Goal: Task Accomplishment & Management: Use online tool/utility

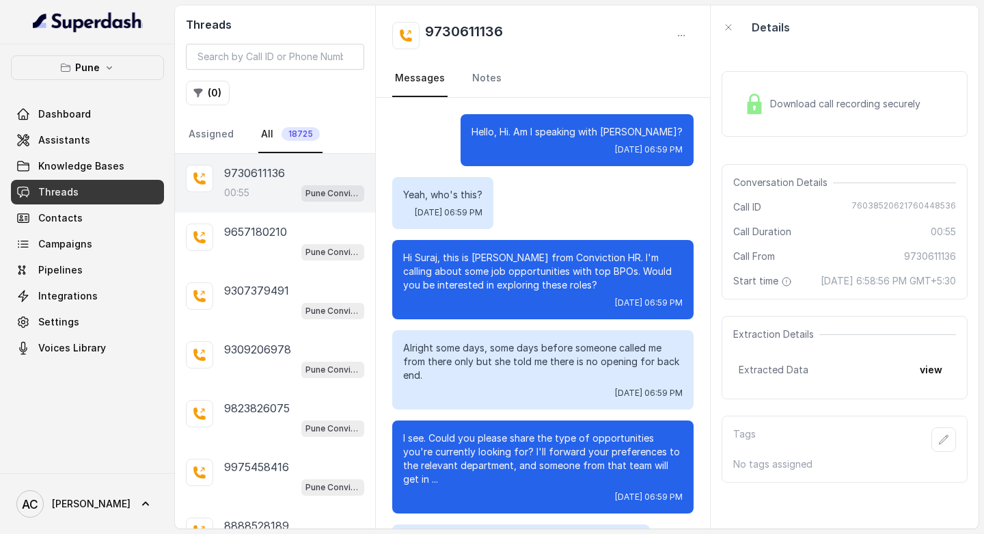
scroll to position [483, 0]
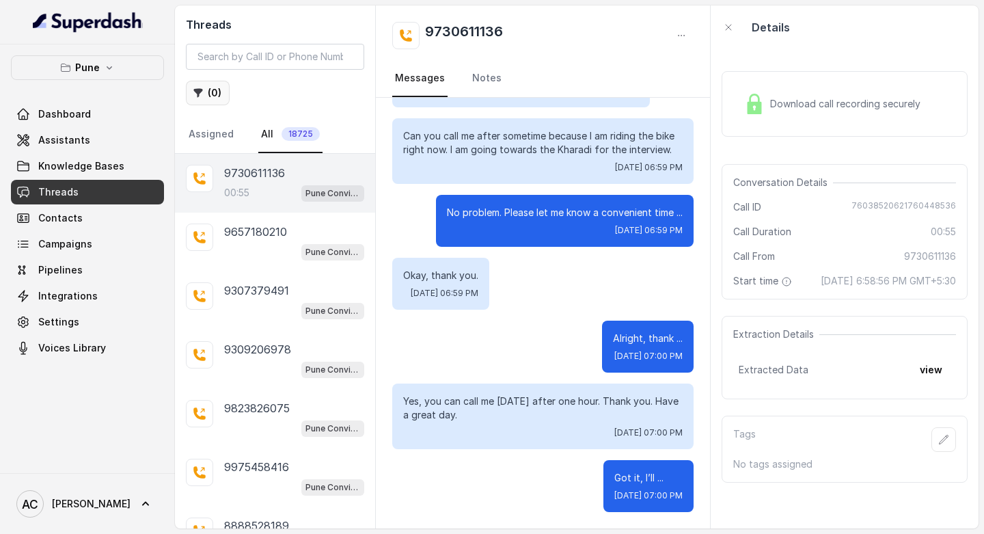
click at [218, 90] on button "( 0 )" at bounding box center [208, 93] width 44 height 25
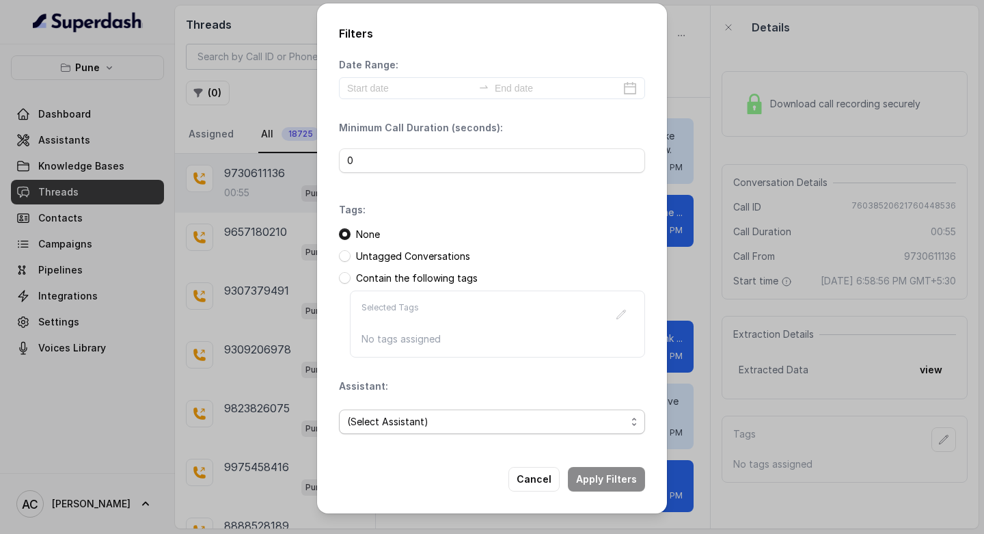
click at [400, 419] on span "(Select Assistant)" at bounding box center [486, 421] width 279 height 16
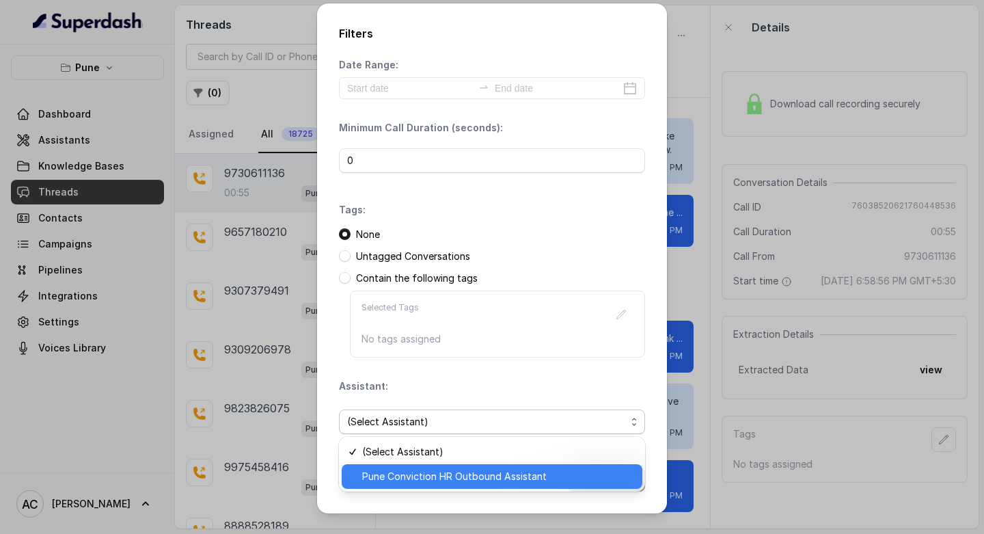
click at [401, 474] on span "Pune Conviction HR Outbound Assistant" at bounding box center [498, 476] width 272 height 16
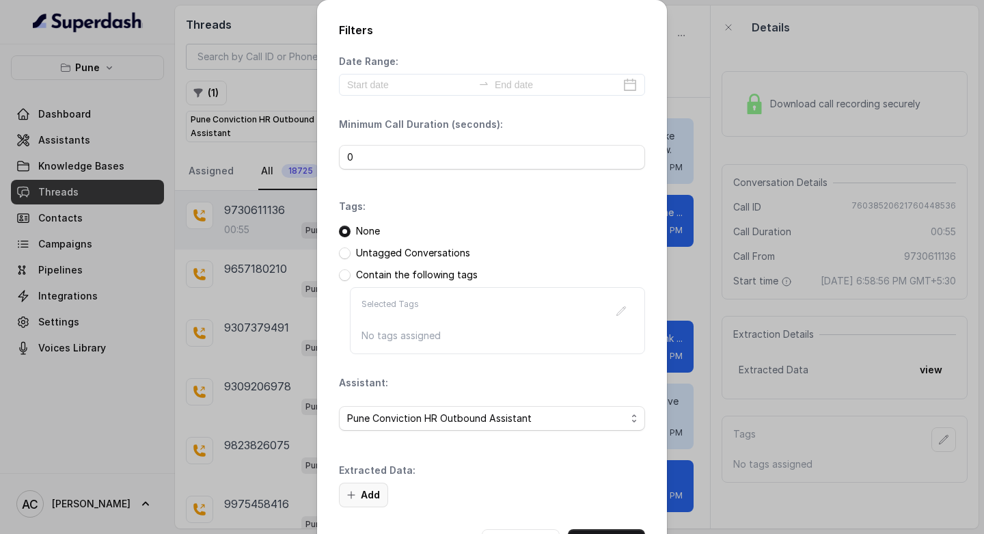
click at [366, 499] on button "Add" at bounding box center [363, 495] width 49 height 25
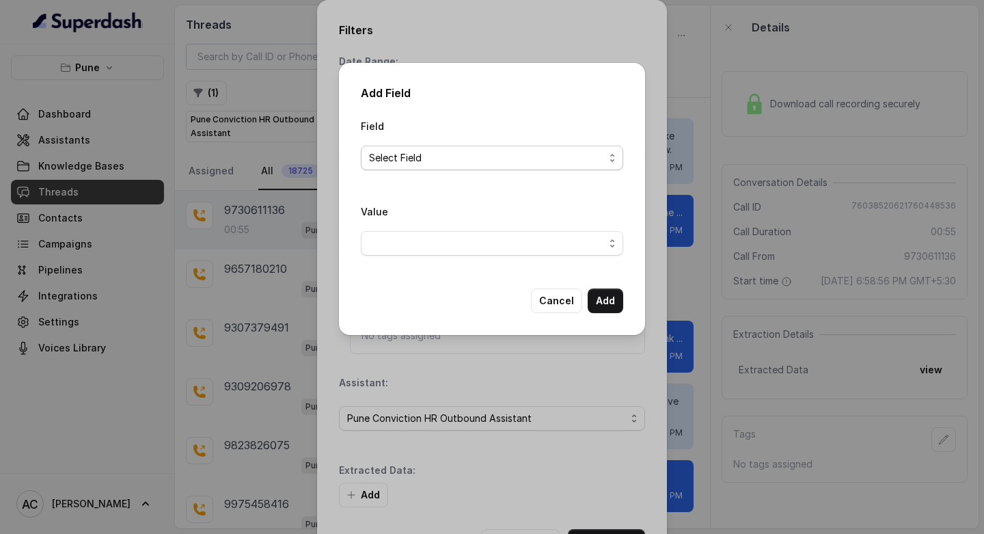
click at [389, 154] on span "Select Field" at bounding box center [486, 158] width 235 height 16
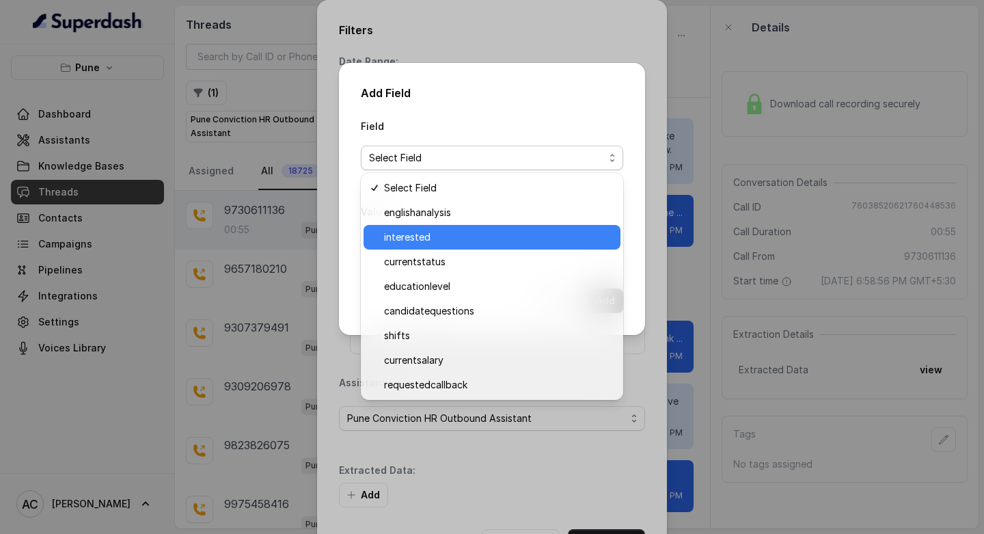
click at [409, 238] on span "interested" at bounding box center [498, 237] width 228 height 16
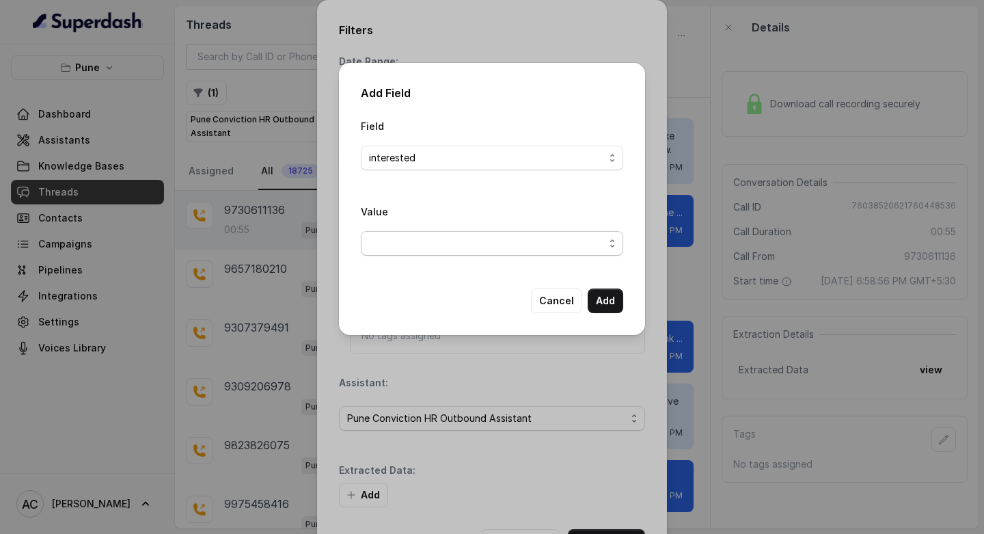
click at [410, 239] on span "button" at bounding box center [492, 243] width 262 height 25
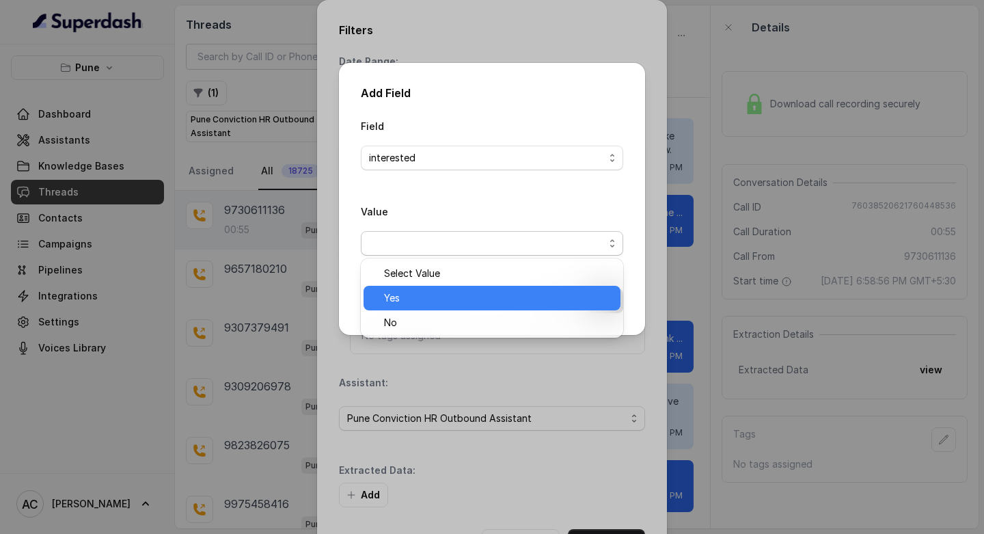
click at [406, 292] on span "Yes" at bounding box center [498, 298] width 228 height 16
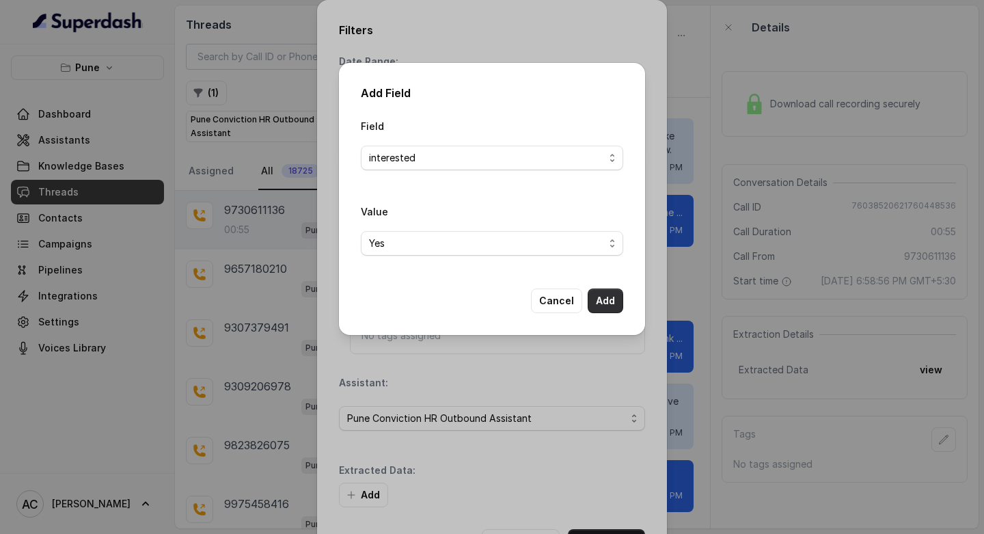
click at [605, 300] on button "Add" at bounding box center [606, 300] width 36 height 25
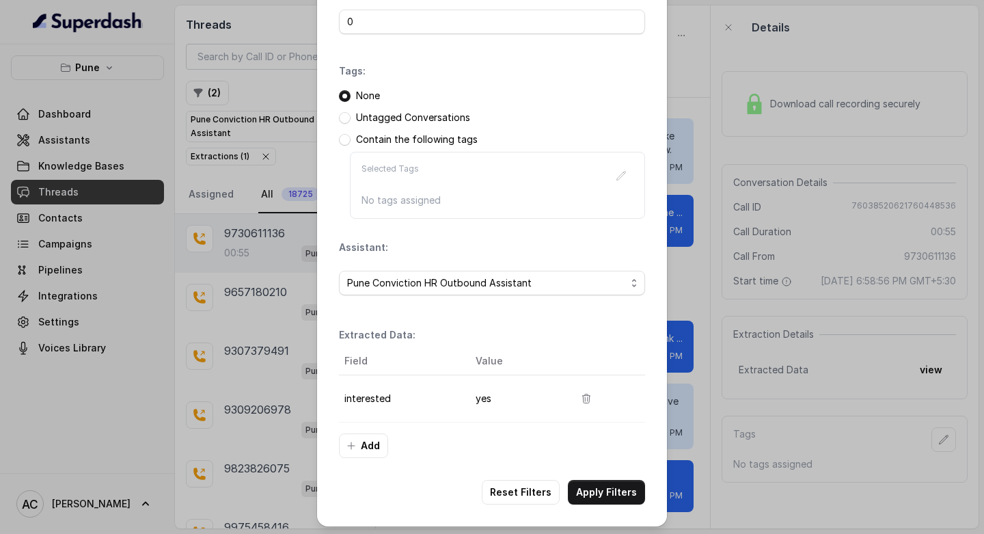
scroll to position [139, 0]
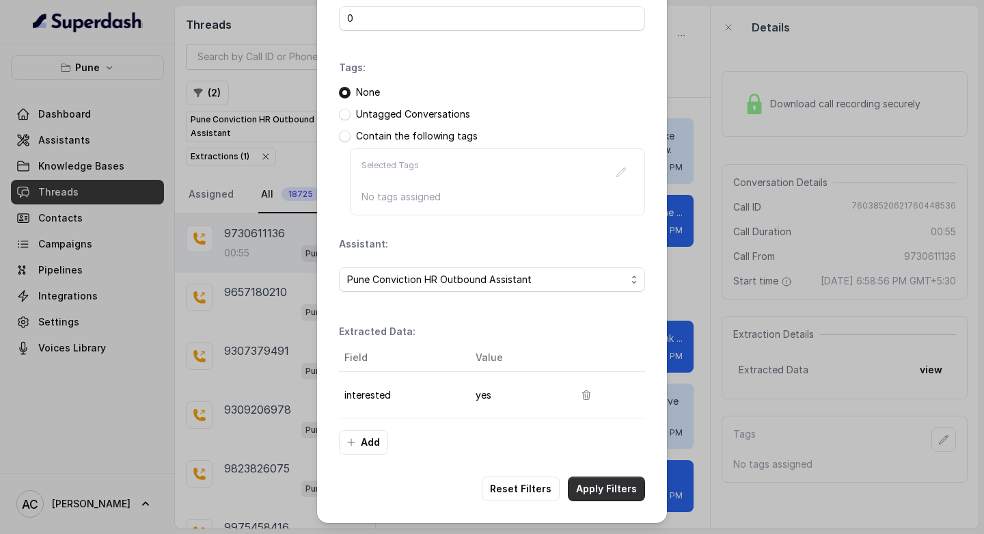
click at [589, 489] on button "Apply Filters" at bounding box center [606, 488] width 77 height 25
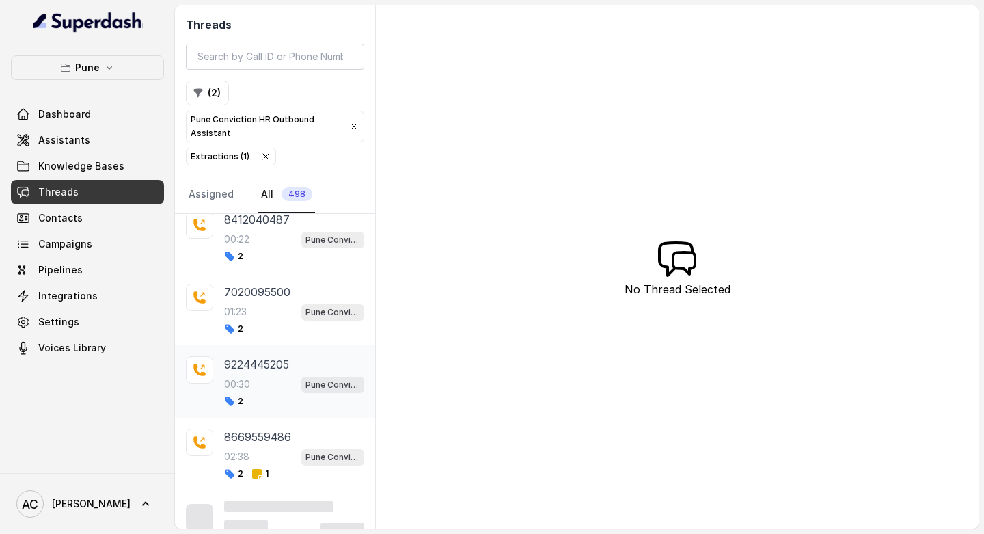
scroll to position [465, 0]
